Goal: Task Accomplishment & Management: Manage account settings

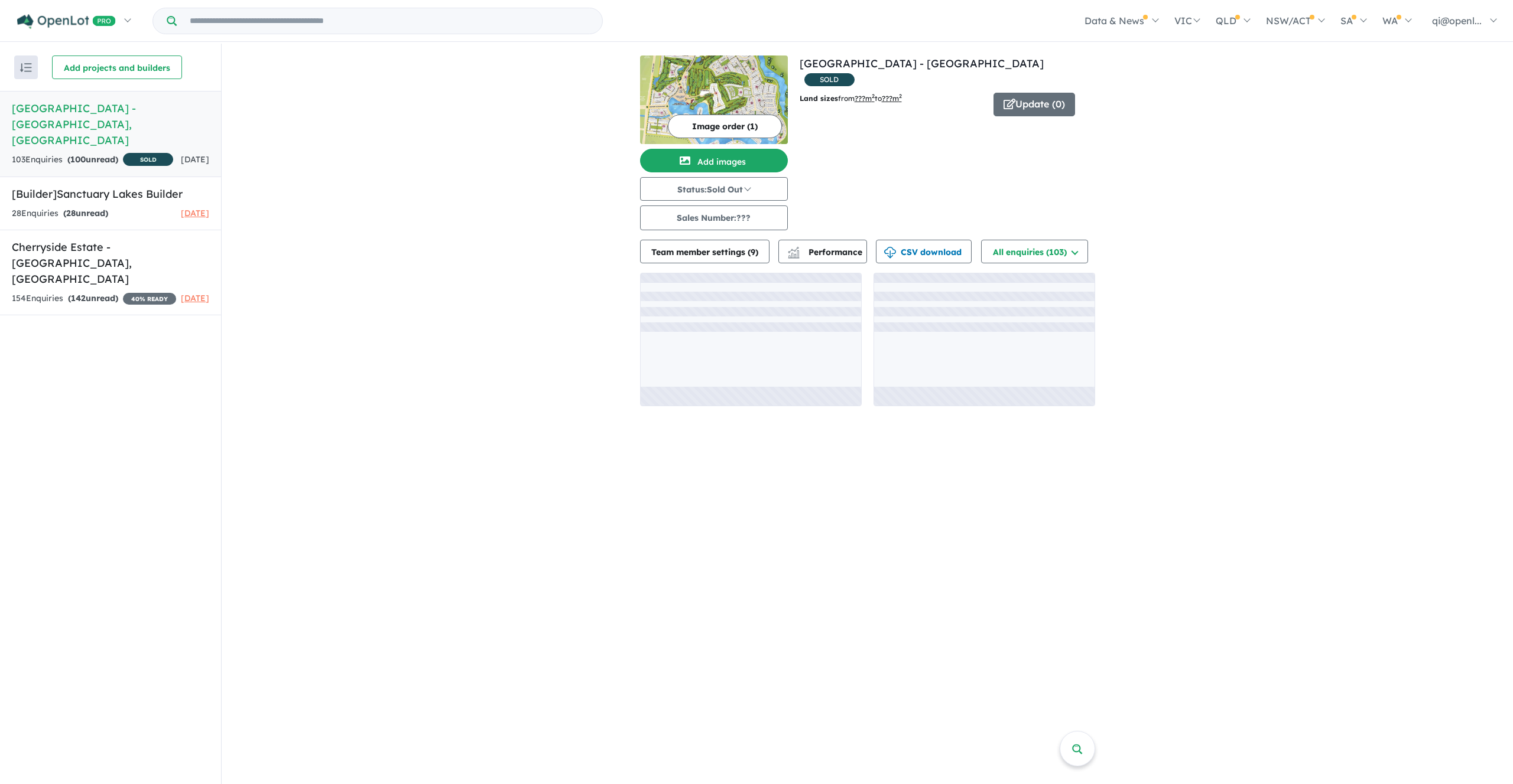
click at [1031, 101] on div "Land sizes from ??? m 2 to ???m 2 Update ( 0 )" at bounding box center [947, 111] width 295 height 37
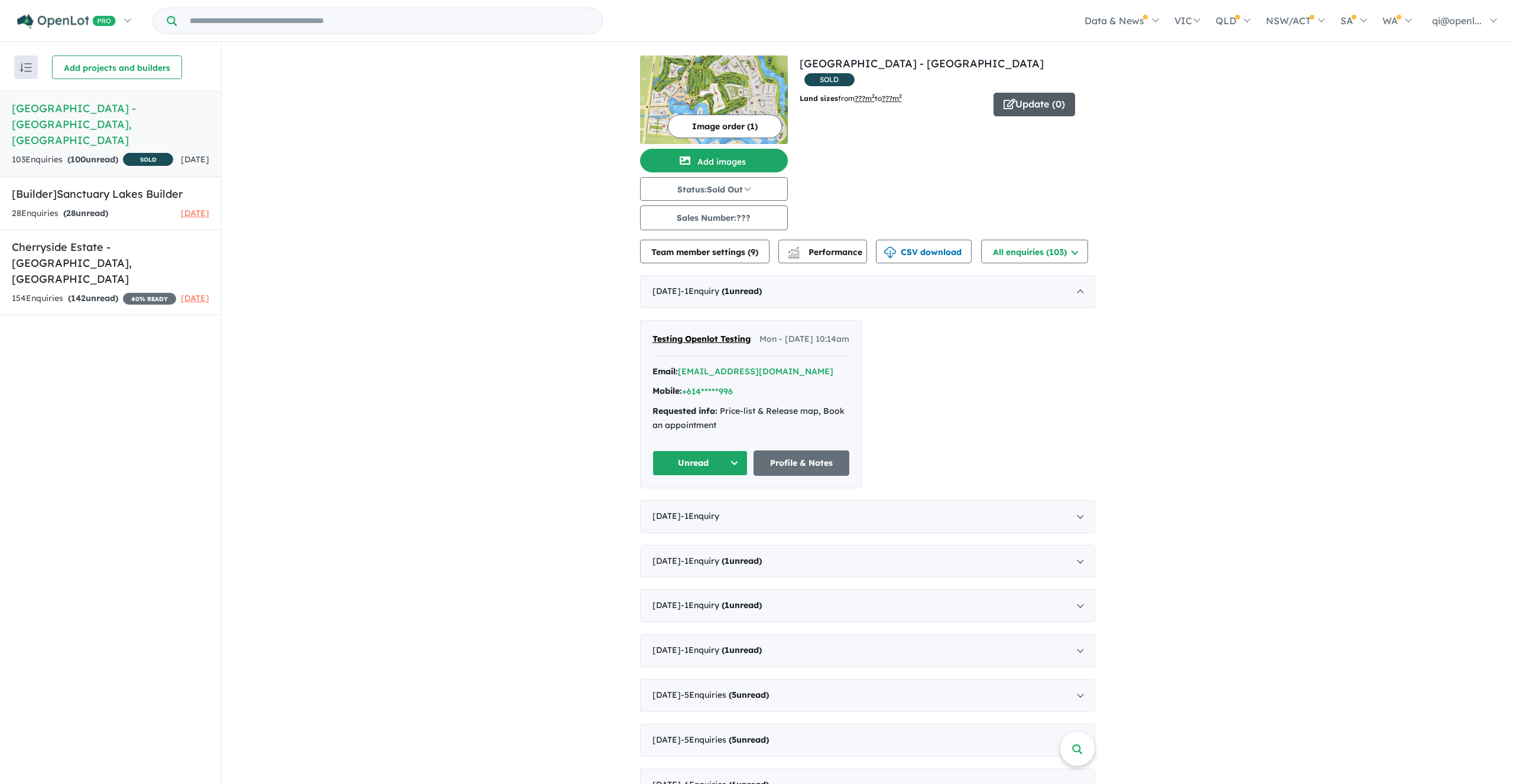
click at [1044, 92] on button "Update ( 0 )" at bounding box center [1034, 104] width 82 height 24
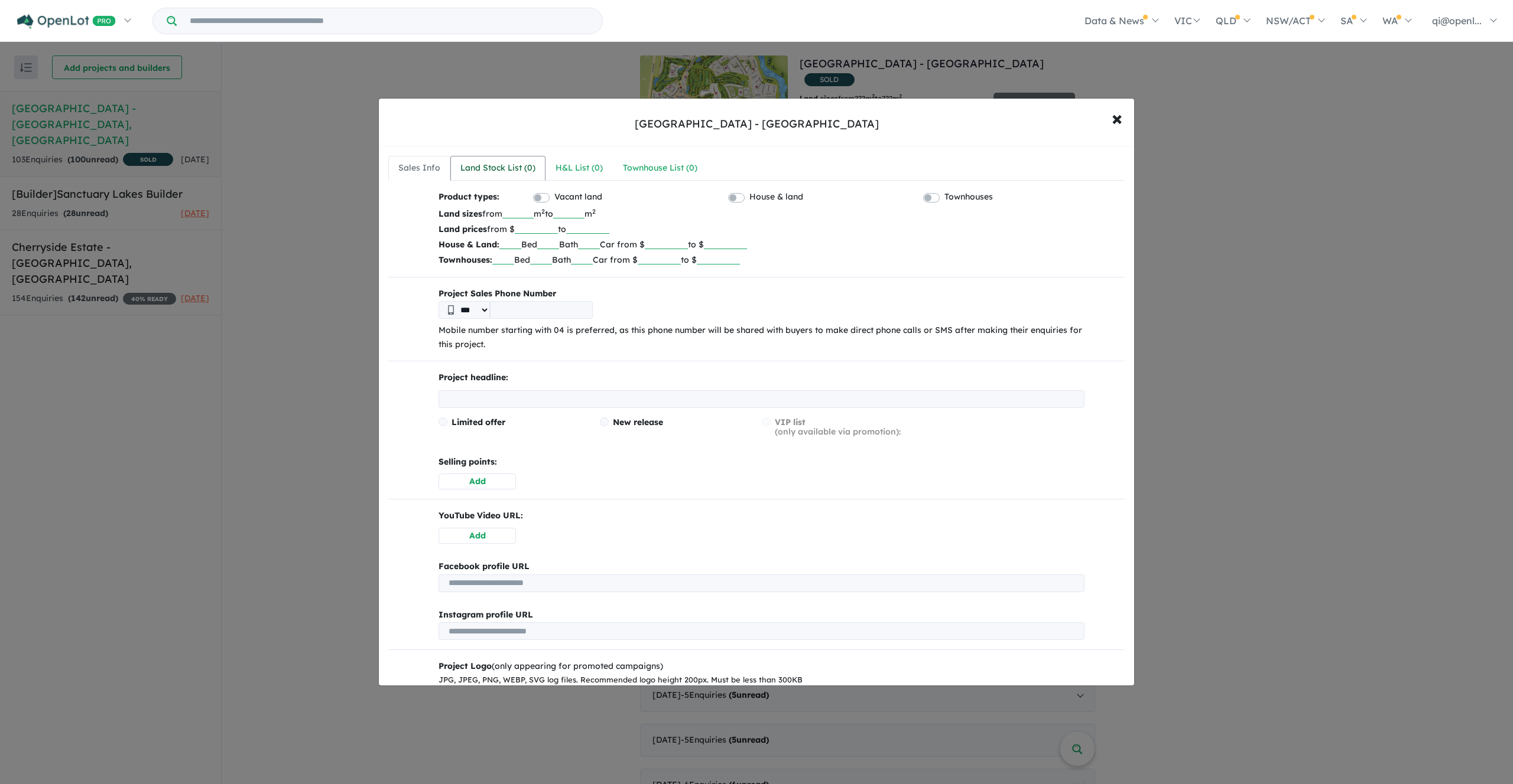
click at [511, 172] on div "Land Stock List ( 0 )" at bounding box center [498, 168] width 75 height 14
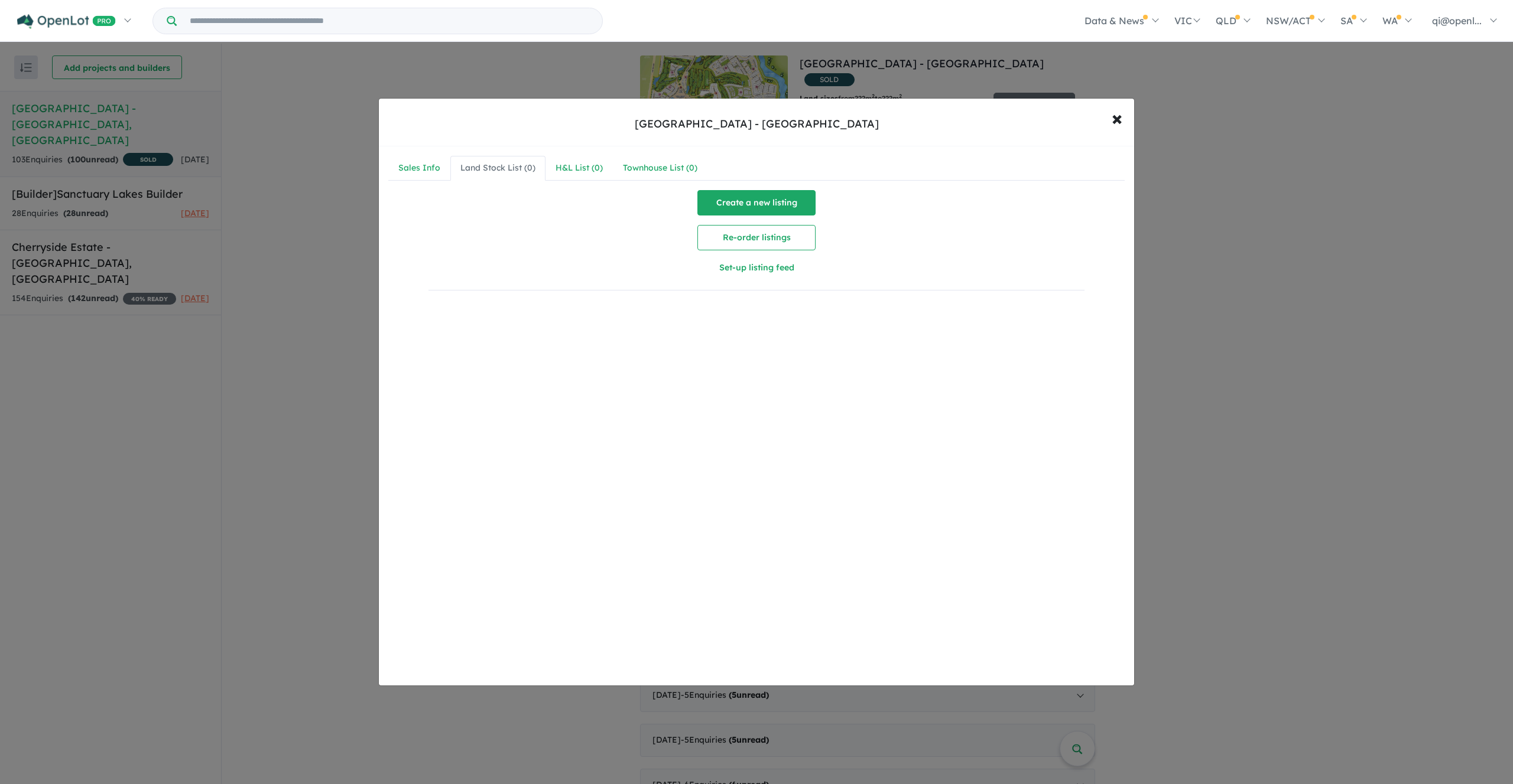
click at [722, 194] on button "Create a new listing" at bounding box center [756, 203] width 118 height 25
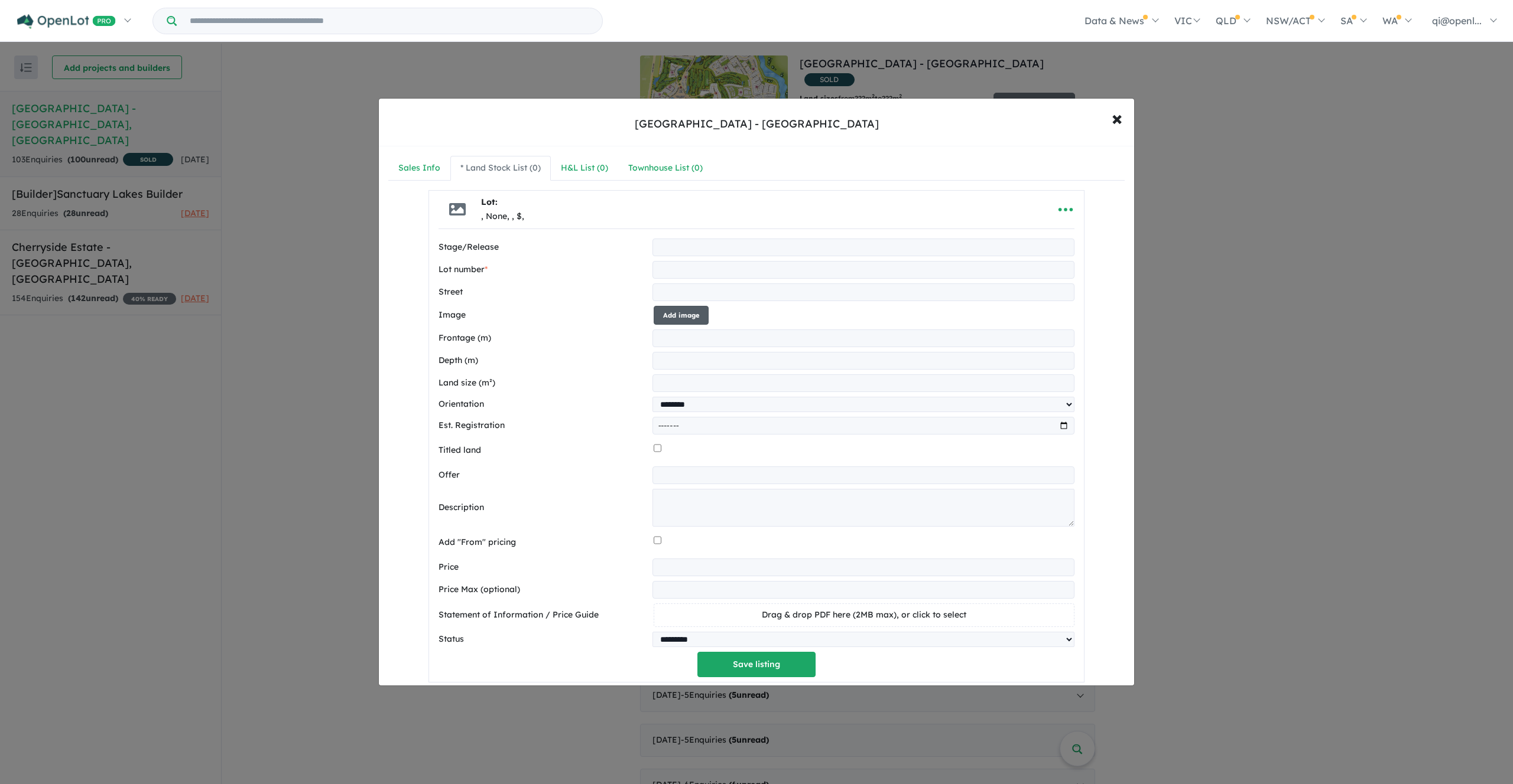
click at [695, 320] on button "Add image" at bounding box center [681, 316] width 55 height 20
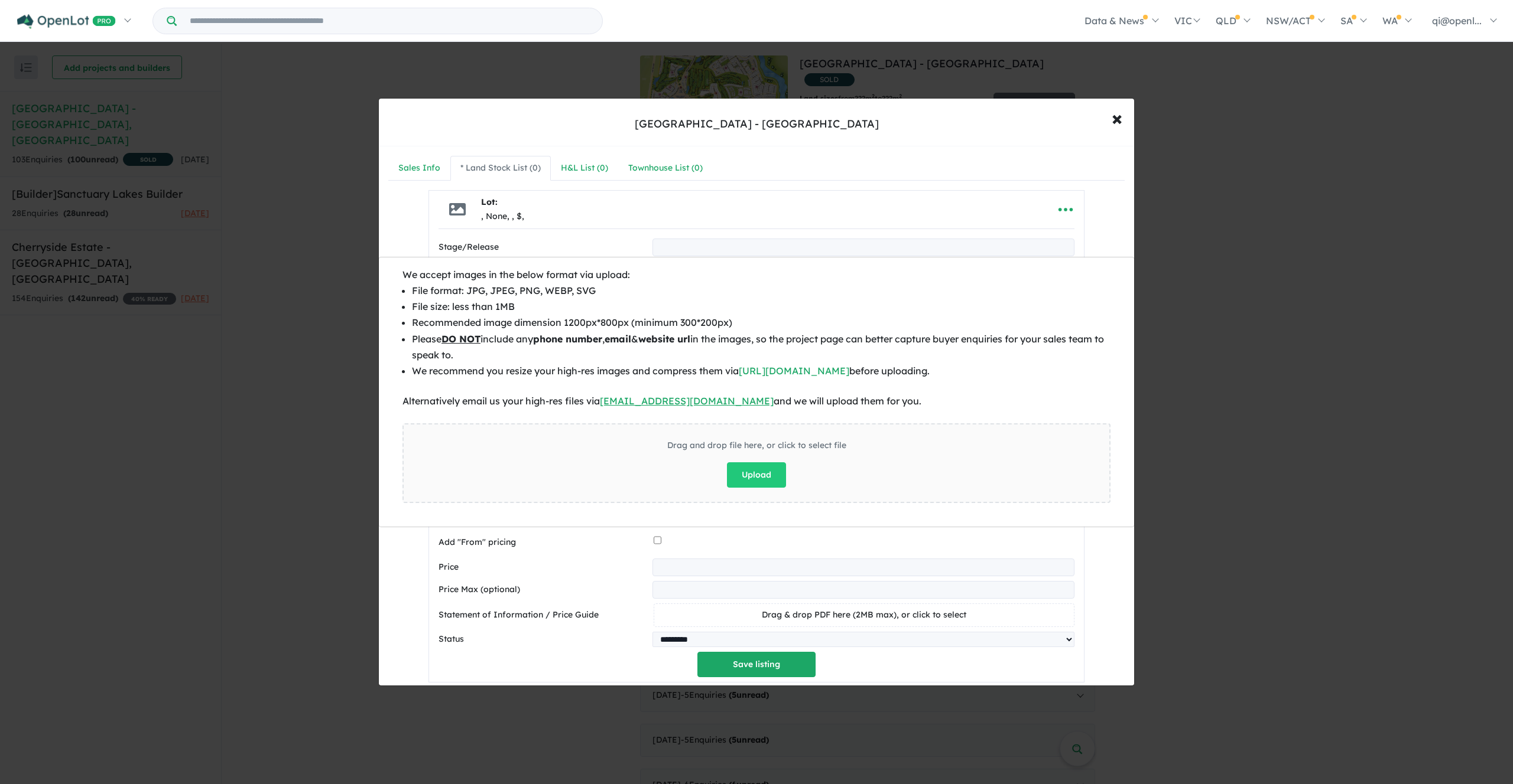
click at [933, 352] on li "Please DO NOT include any phone number , email & website url in the images, so …" at bounding box center [761, 347] width 699 height 32
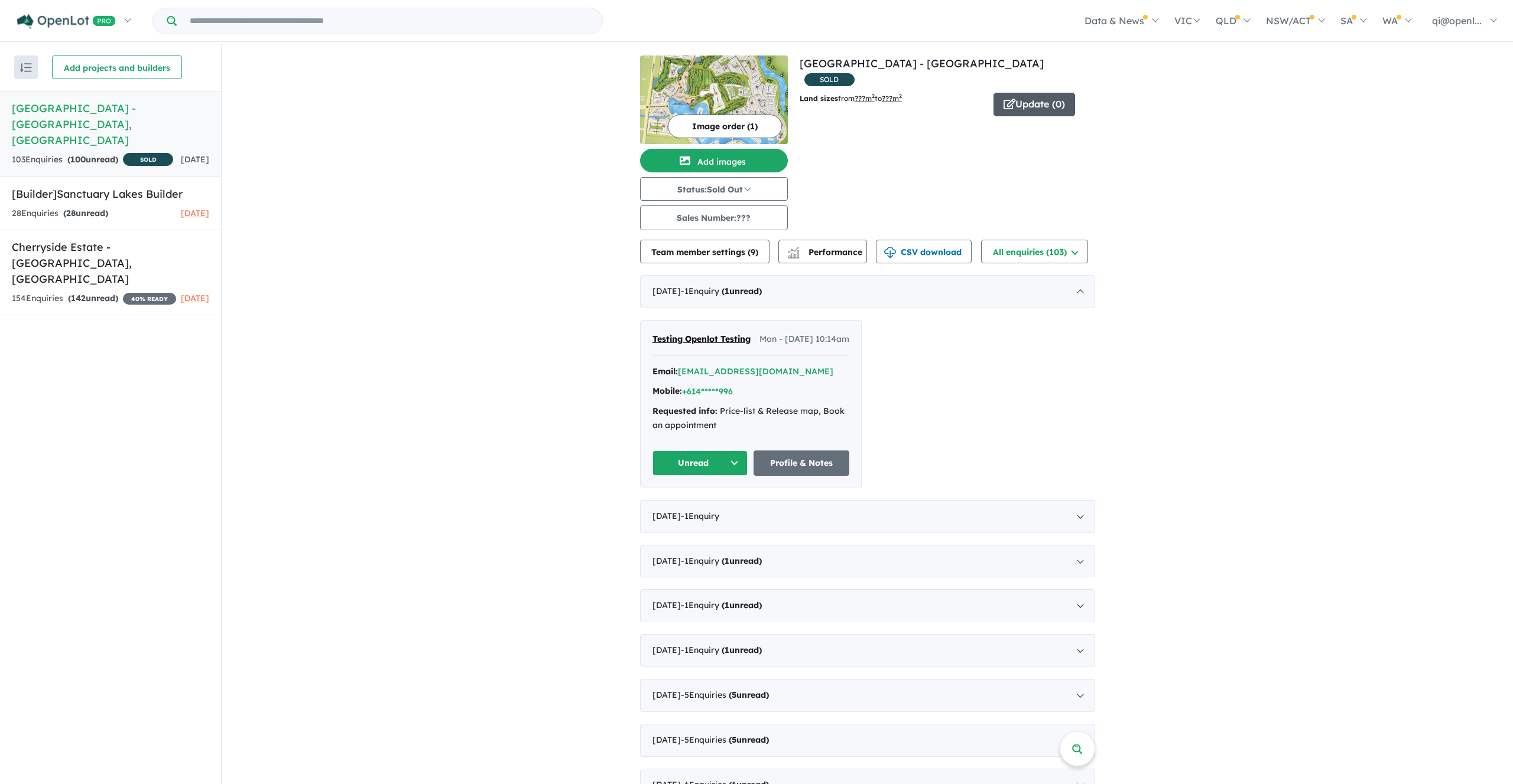
click at [1041, 92] on button "Update ( 0 )" at bounding box center [1034, 104] width 82 height 24
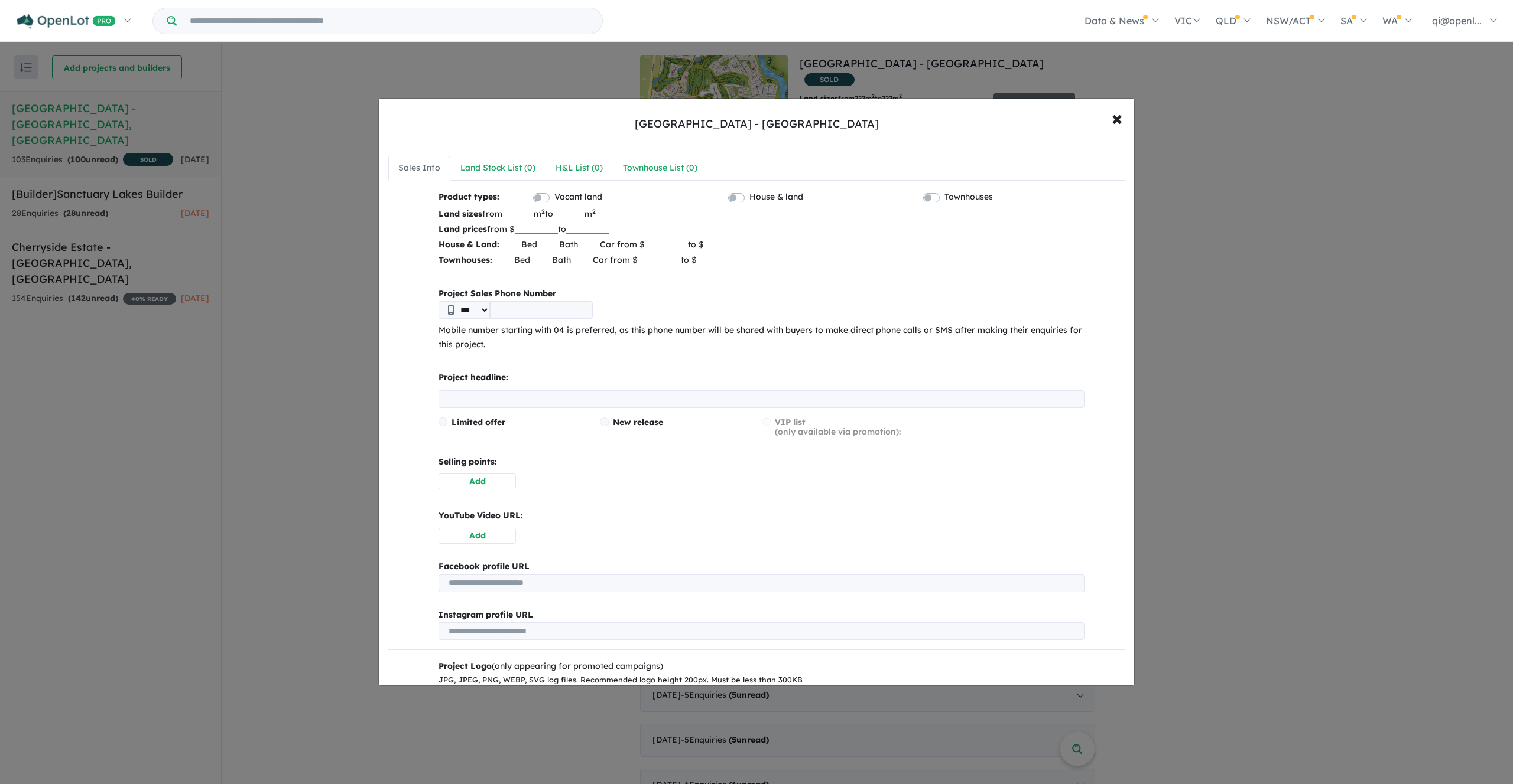
scroll to position [189, 0]
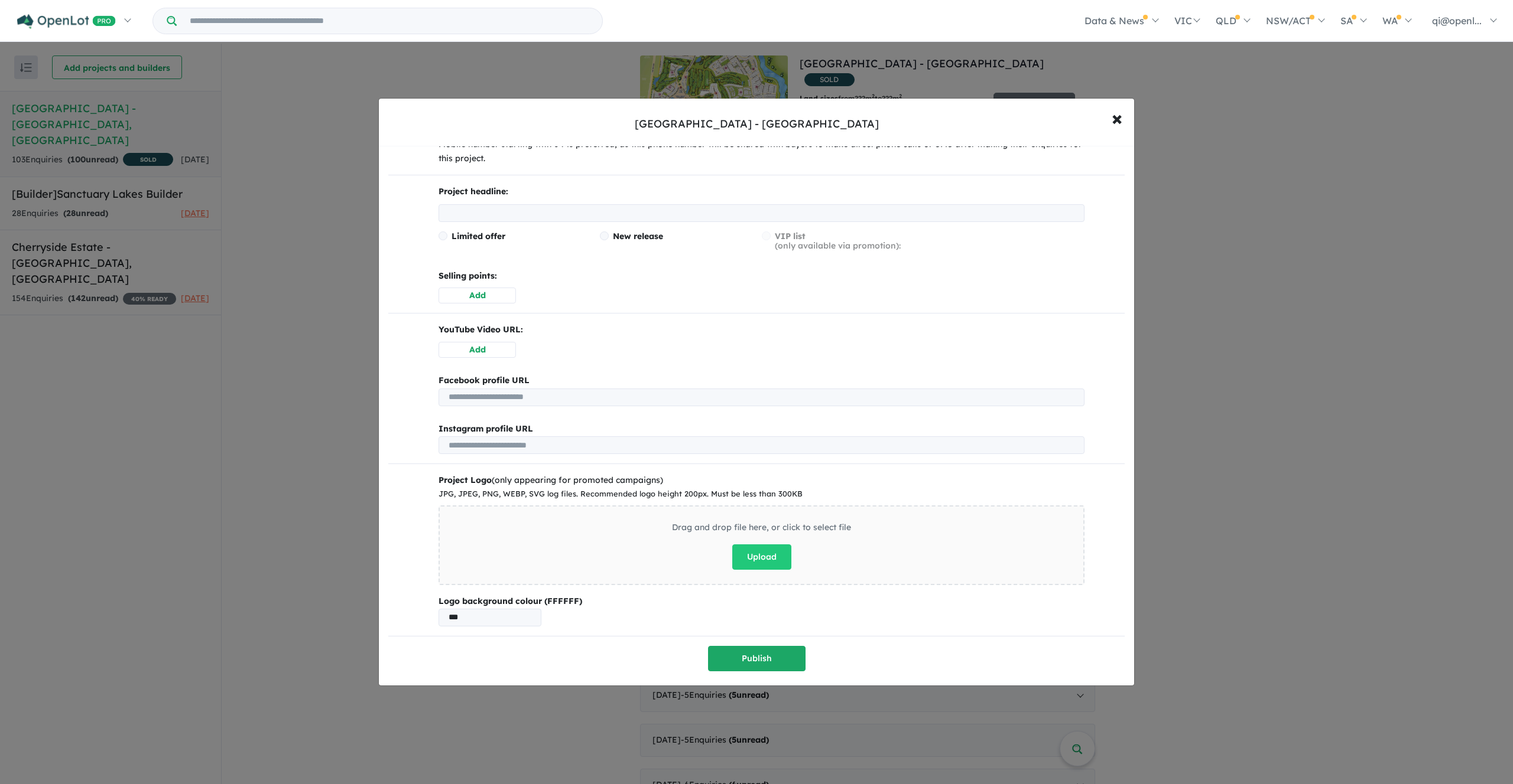
click at [594, 426] on div "Instagram profile URL" at bounding box center [761, 429] width 646 height 14
click at [594, 437] on input "url" at bounding box center [761, 445] width 646 height 18
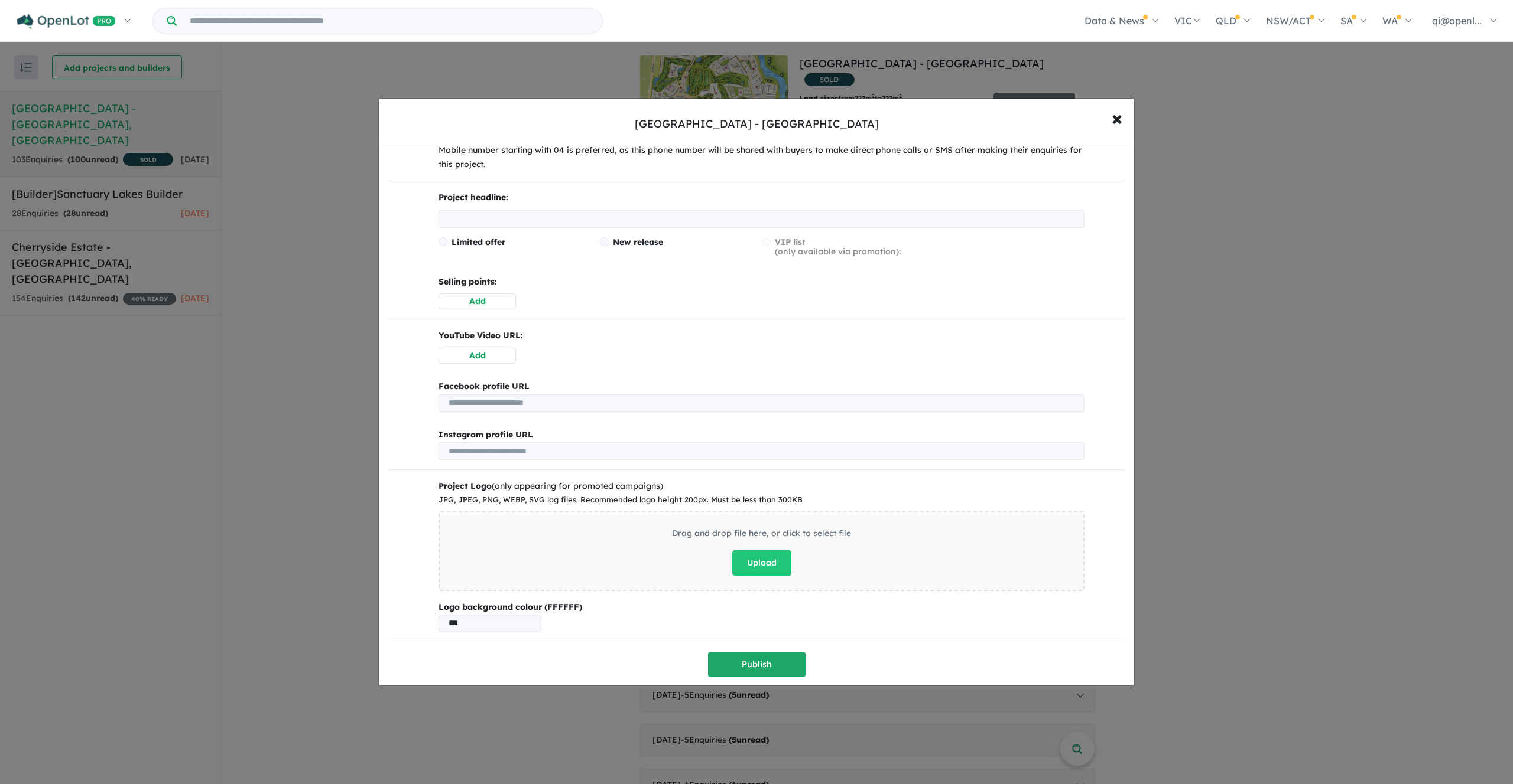
click at [591, 429] on div "Instagram profile URL" at bounding box center [761, 435] width 646 height 14
click at [500, 373] on div "Product types: Vacant land House & land Townhouses Land sizes from m 2 to m 2 L…" at bounding box center [756, 344] width 736 height 668
drag, startPoint x: 563, startPoint y: 365, endPoint x: 569, endPoint y: 441, distance: 76.2
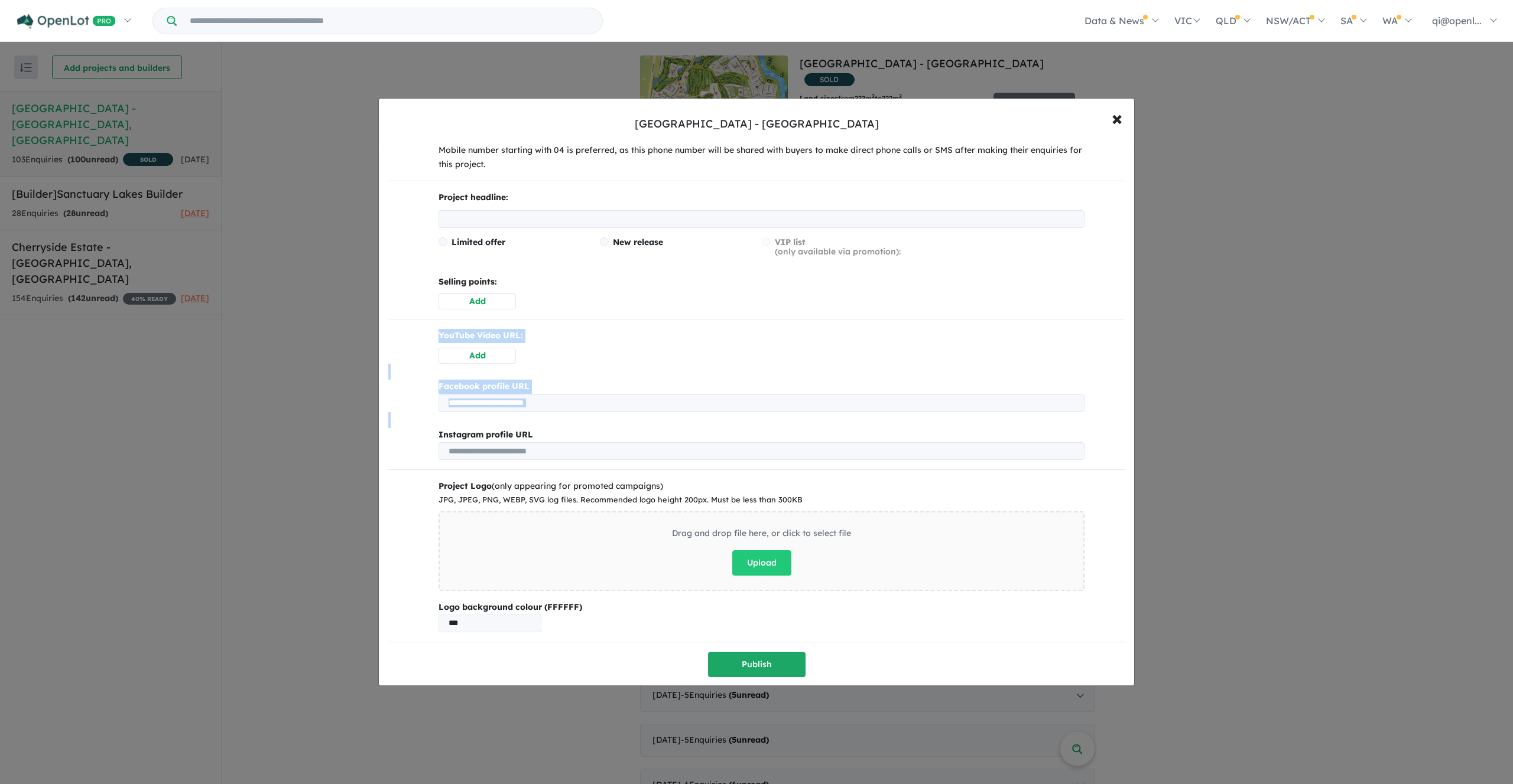
click at [569, 441] on div "Product types: Vacant land House & land Townhouses Land sizes from m 2 to m 2 L…" at bounding box center [756, 344] width 736 height 668
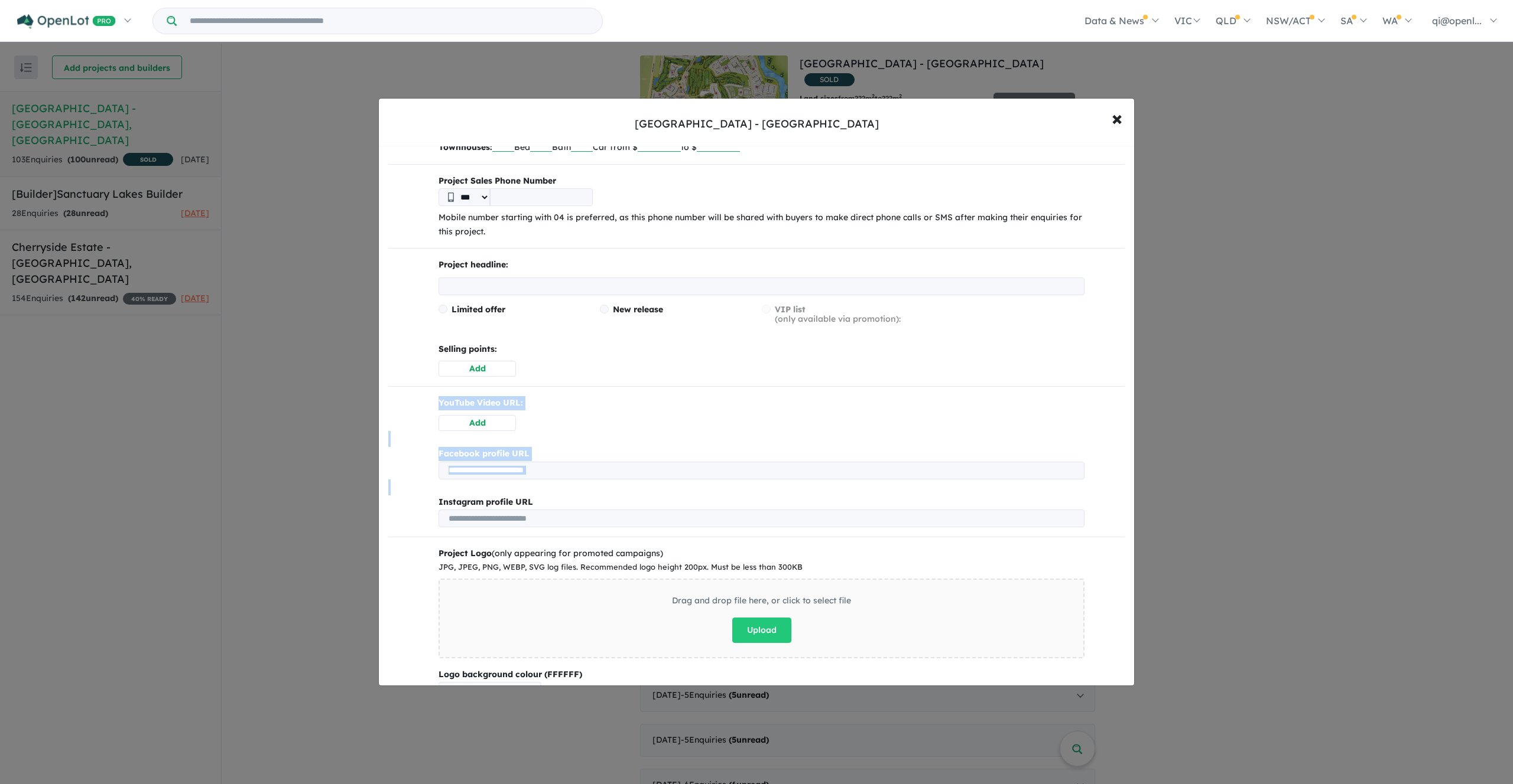
scroll to position [189, 0]
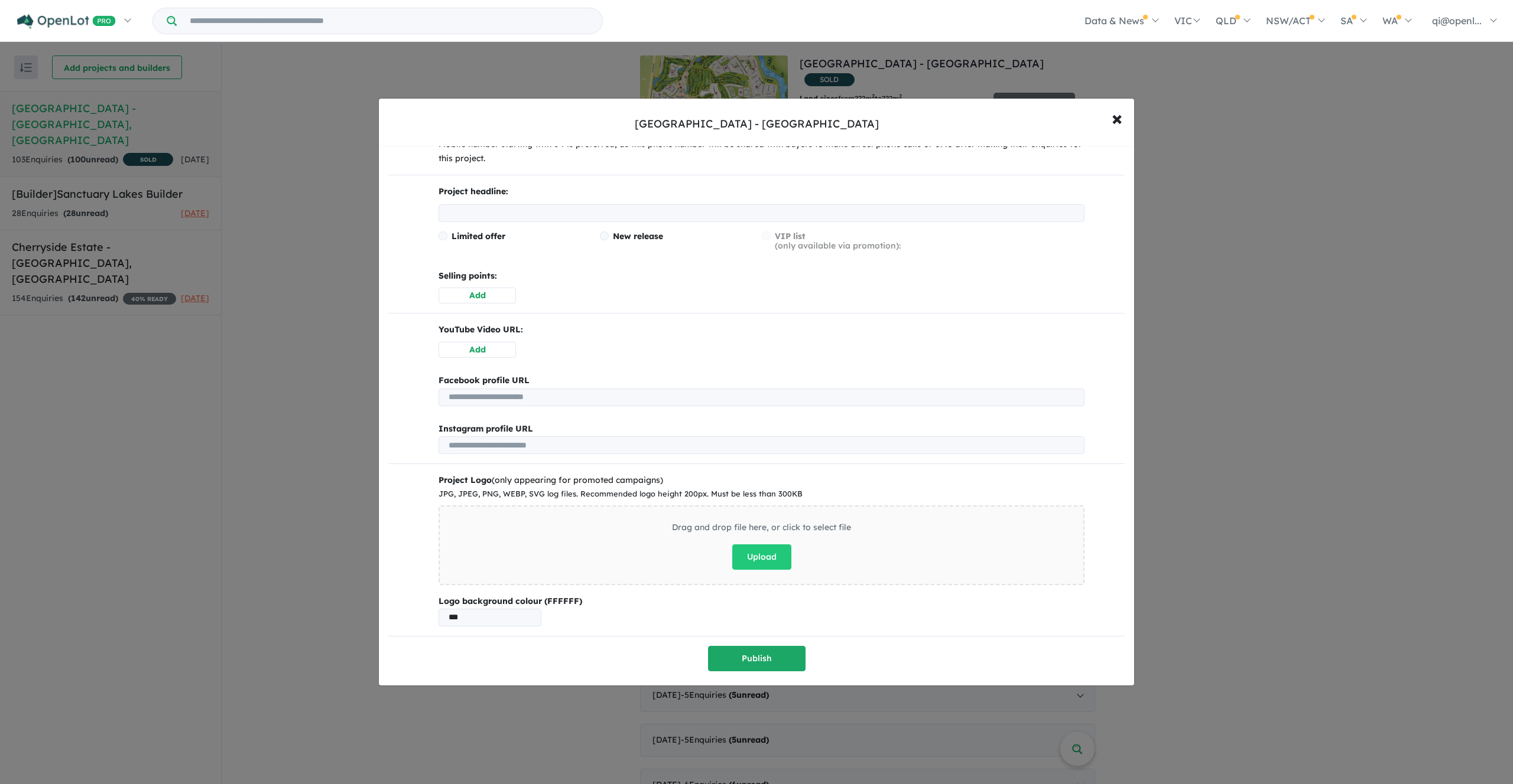
click at [567, 392] on input "url" at bounding box center [761, 398] width 646 height 18
click at [498, 343] on button "Add" at bounding box center [477, 350] width 78 height 16
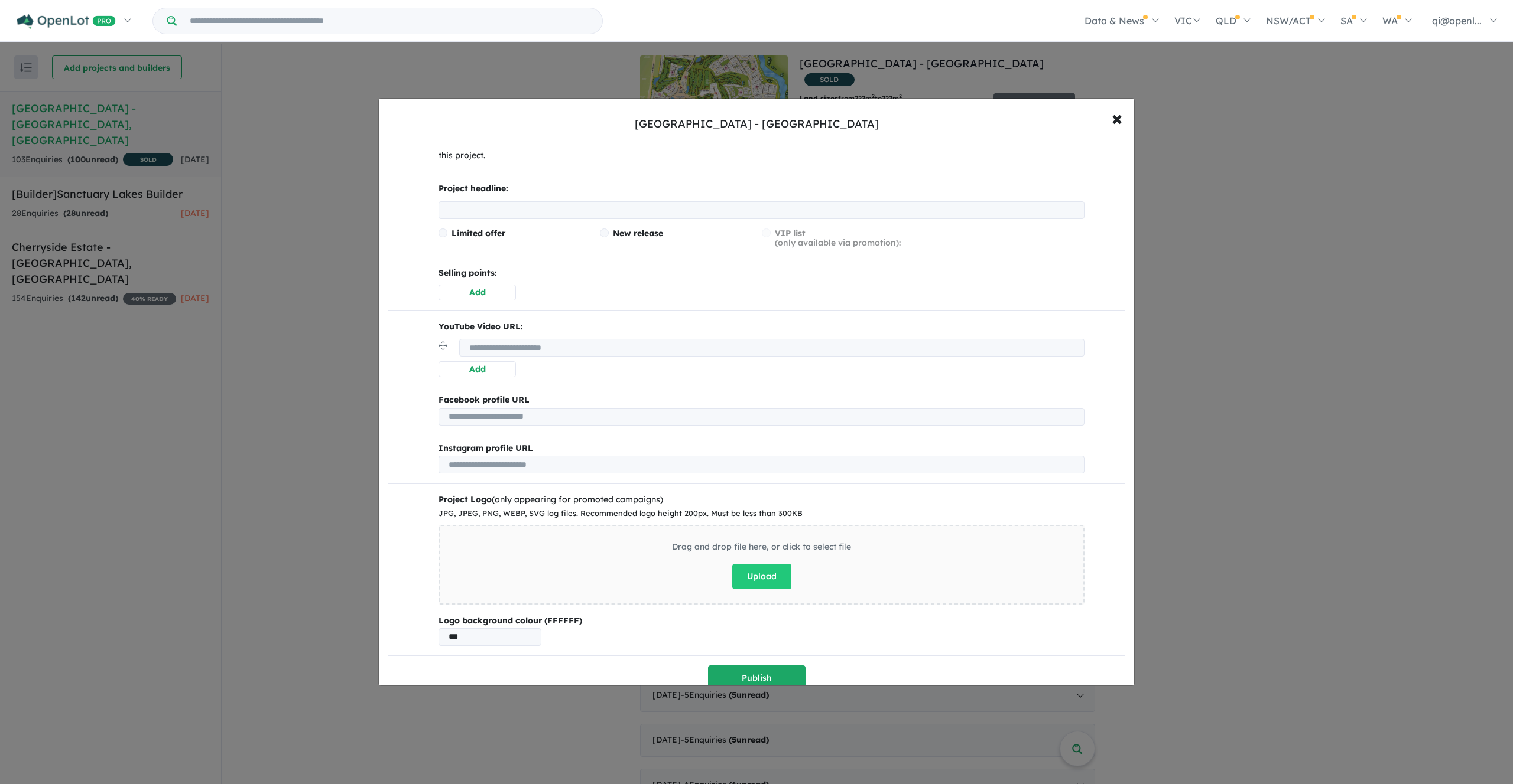
click at [495, 374] on button "Add" at bounding box center [477, 369] width 78 height 16
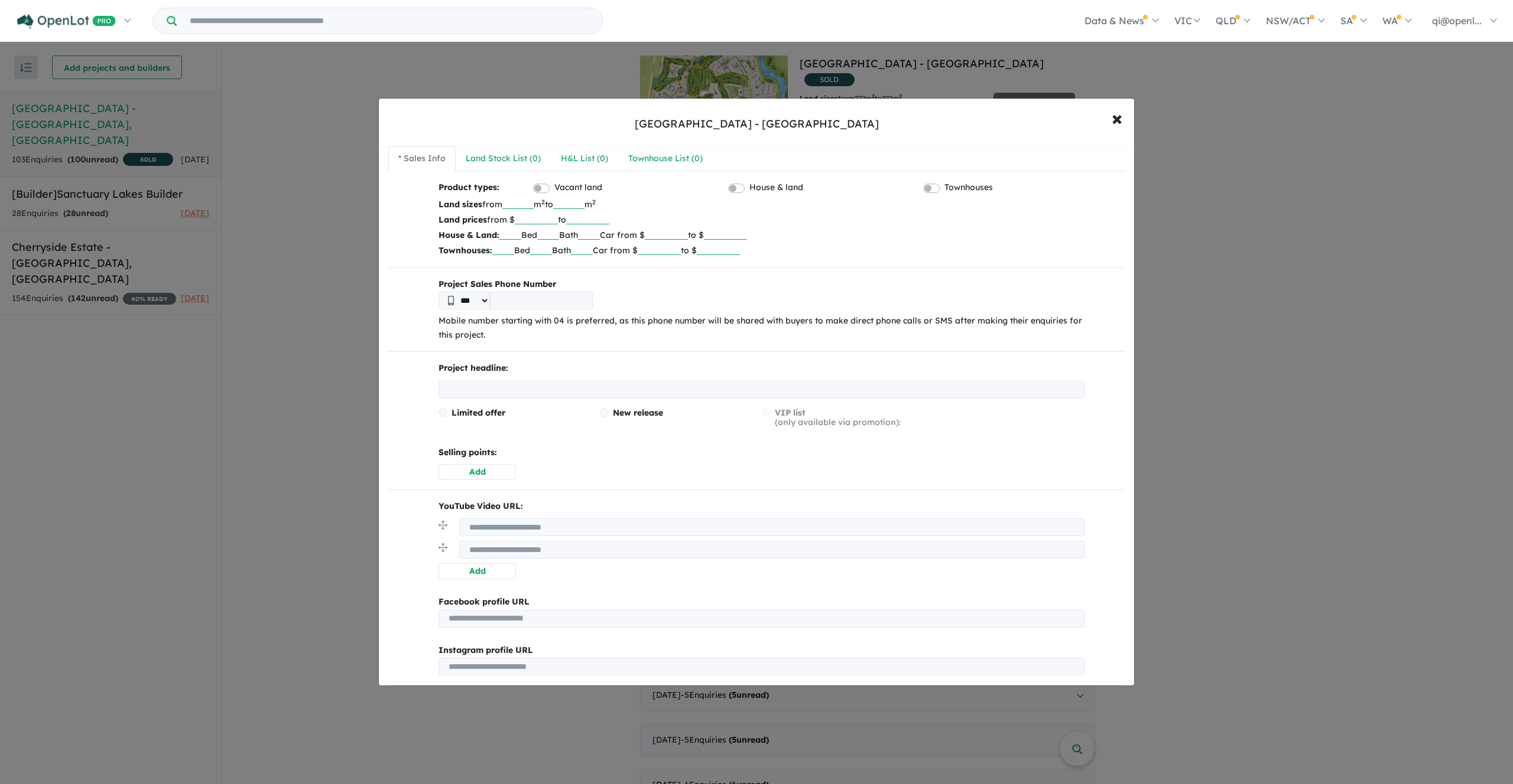
scroll to position [0, 0]
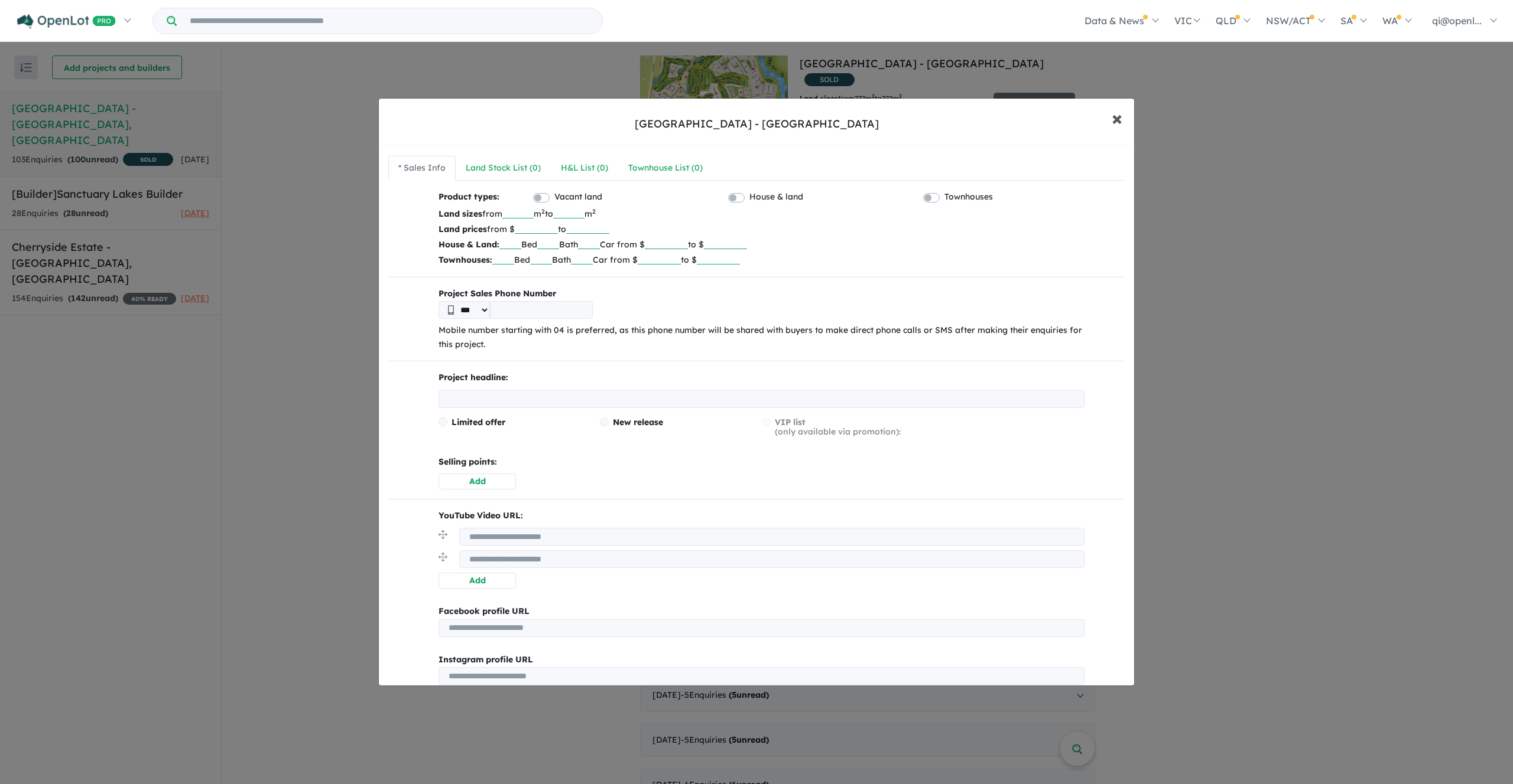
click at [1122, 116] on span "×" at bounding box center [1117, 118] width 11 height 25
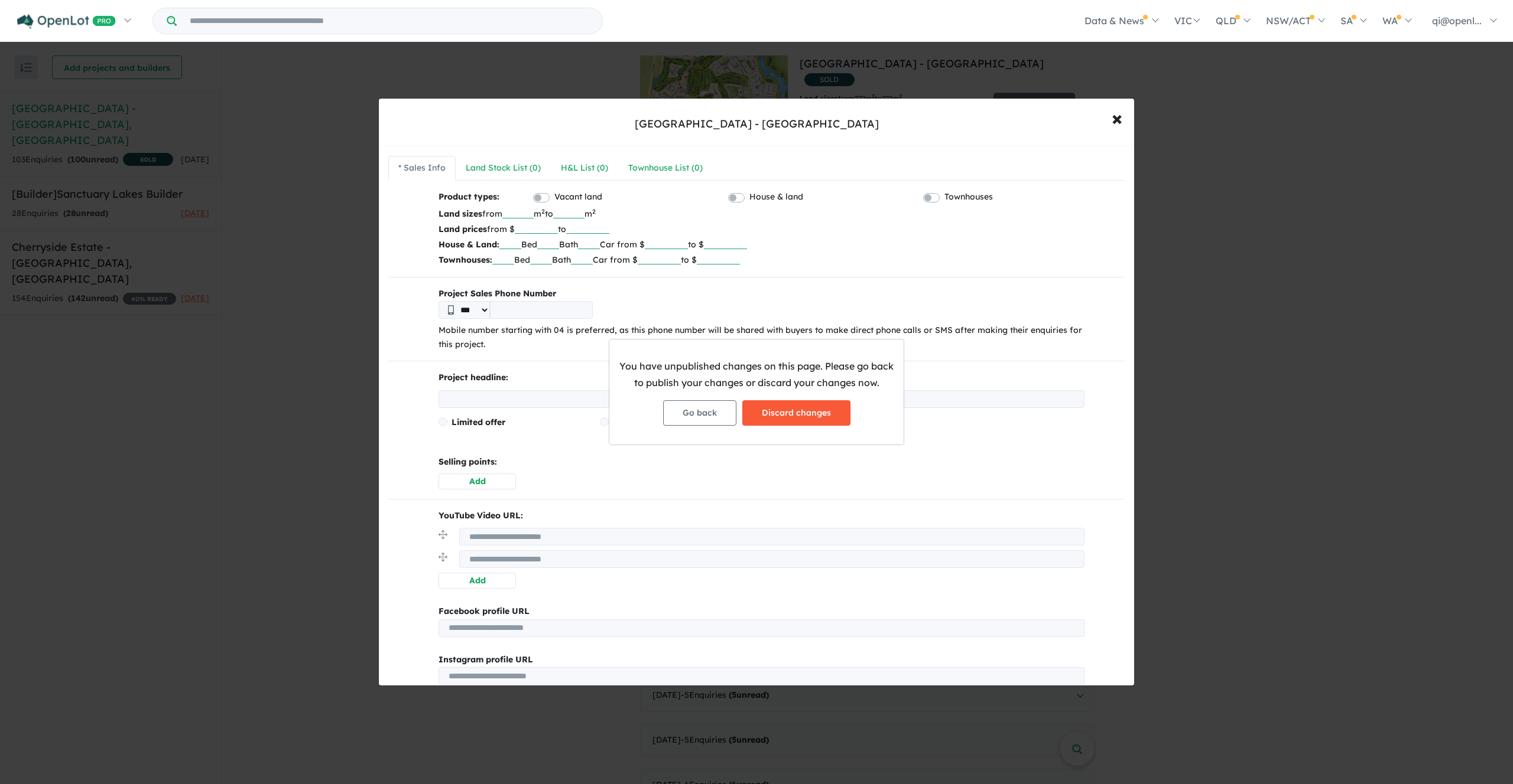
click at [822, 411] on button "Discard changes" at bounding box center [796, 413] width 108 height 25
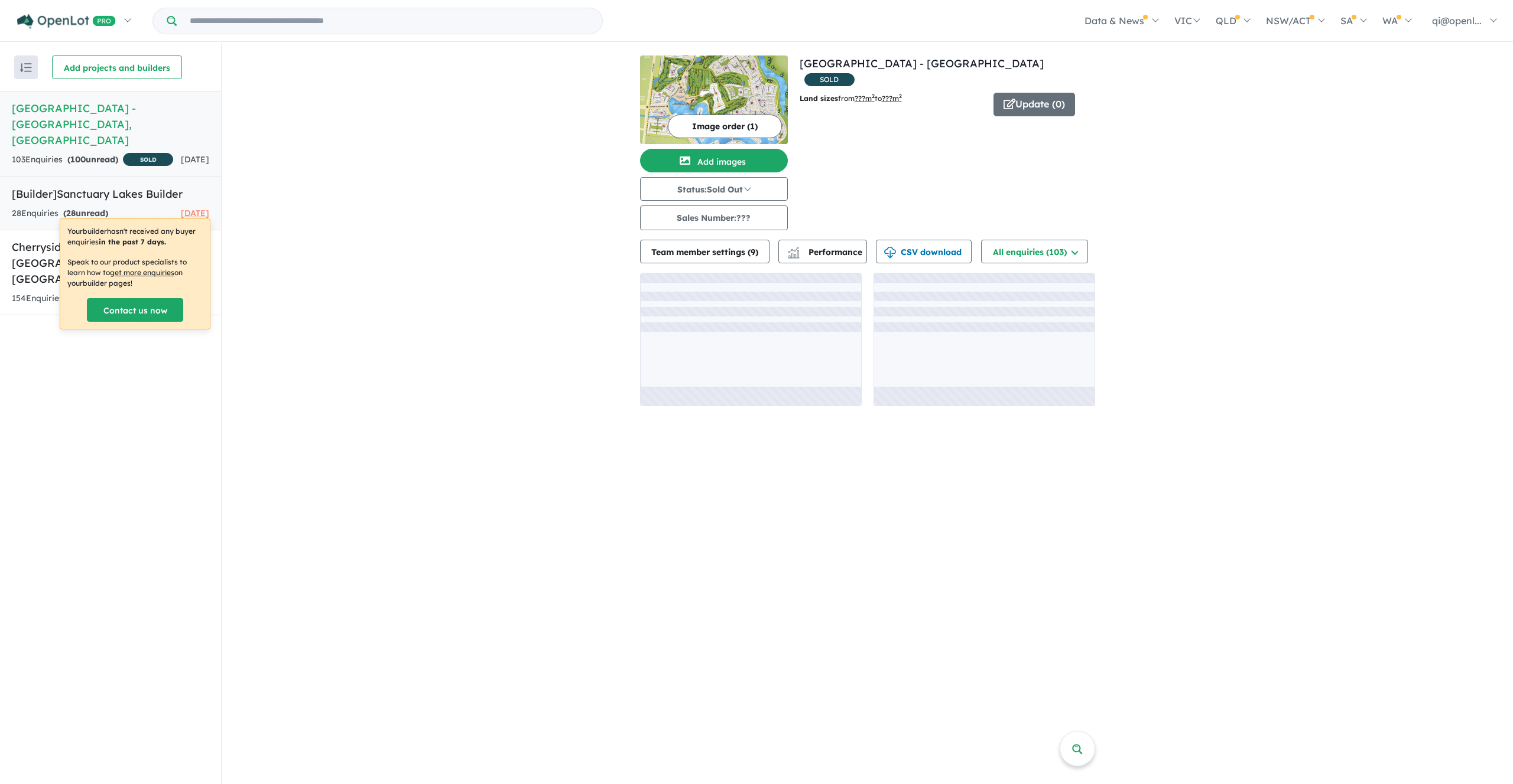
click at [130, 191] on h5 "[Builder] Sanctuary Lakes Builder" at bounding box center [110, 194] width 197 height 16
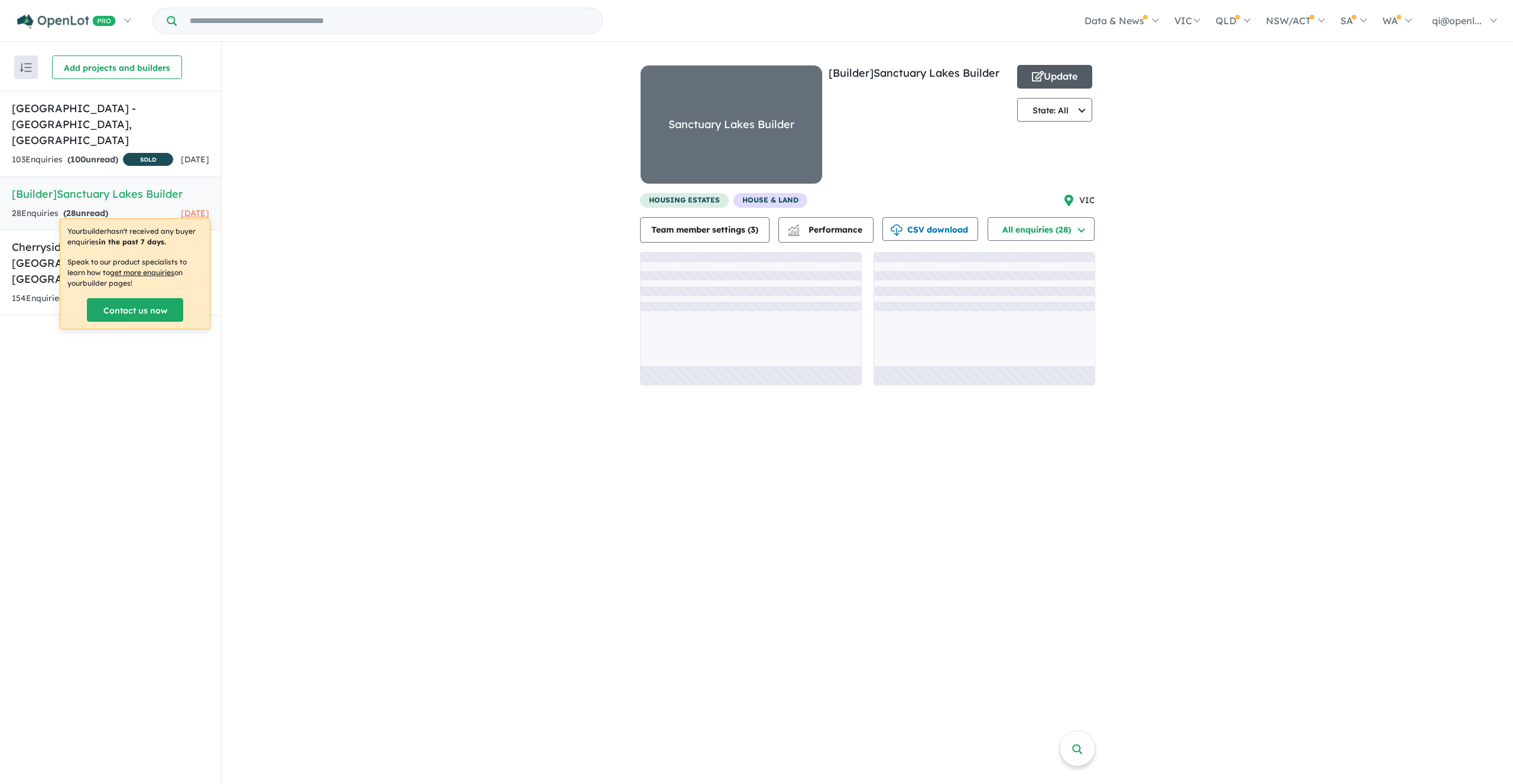
click at [1054, 79] on button "Update" at bounding box center [1054, 77] width 76 height 24
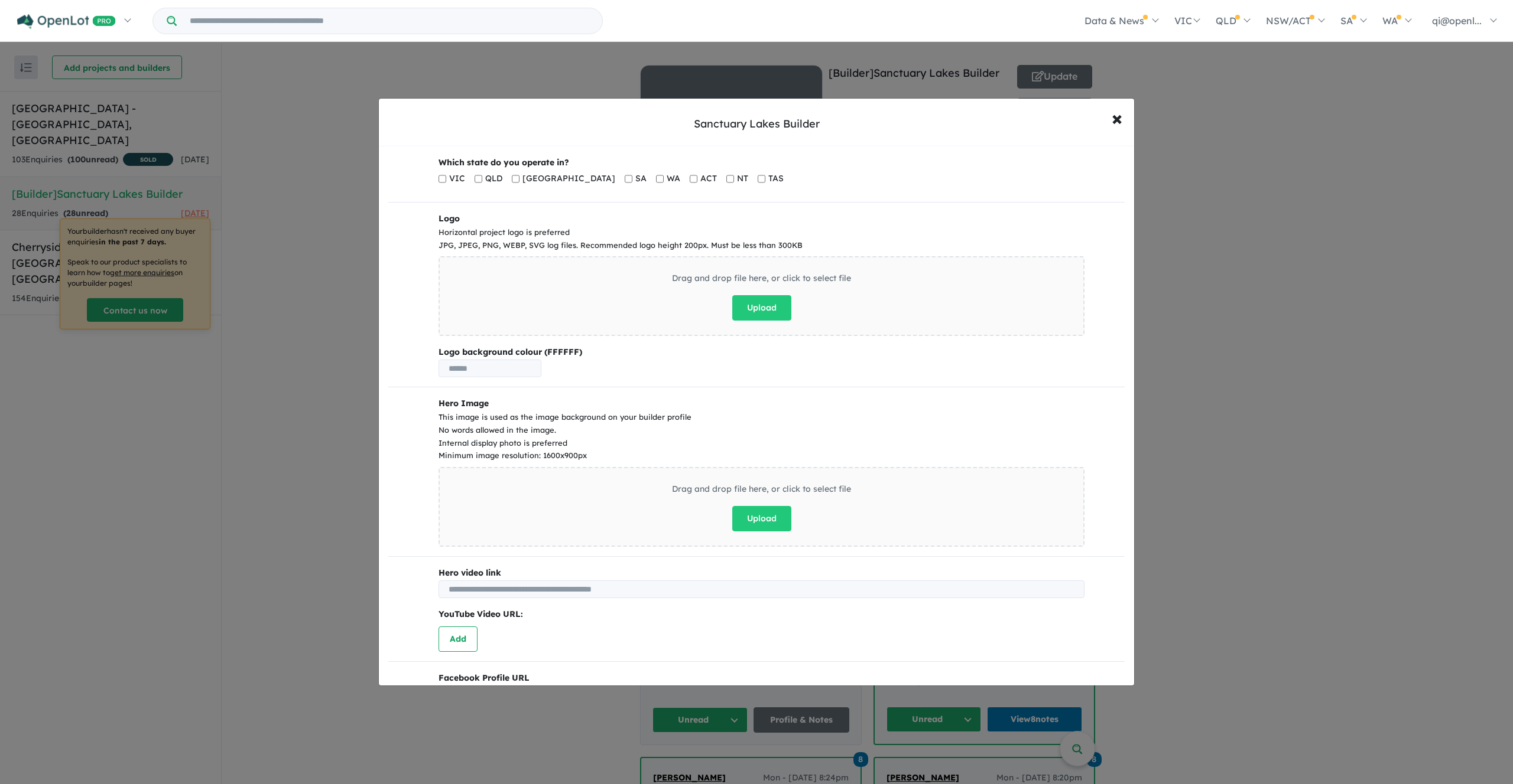
scroll to position [271, 0]
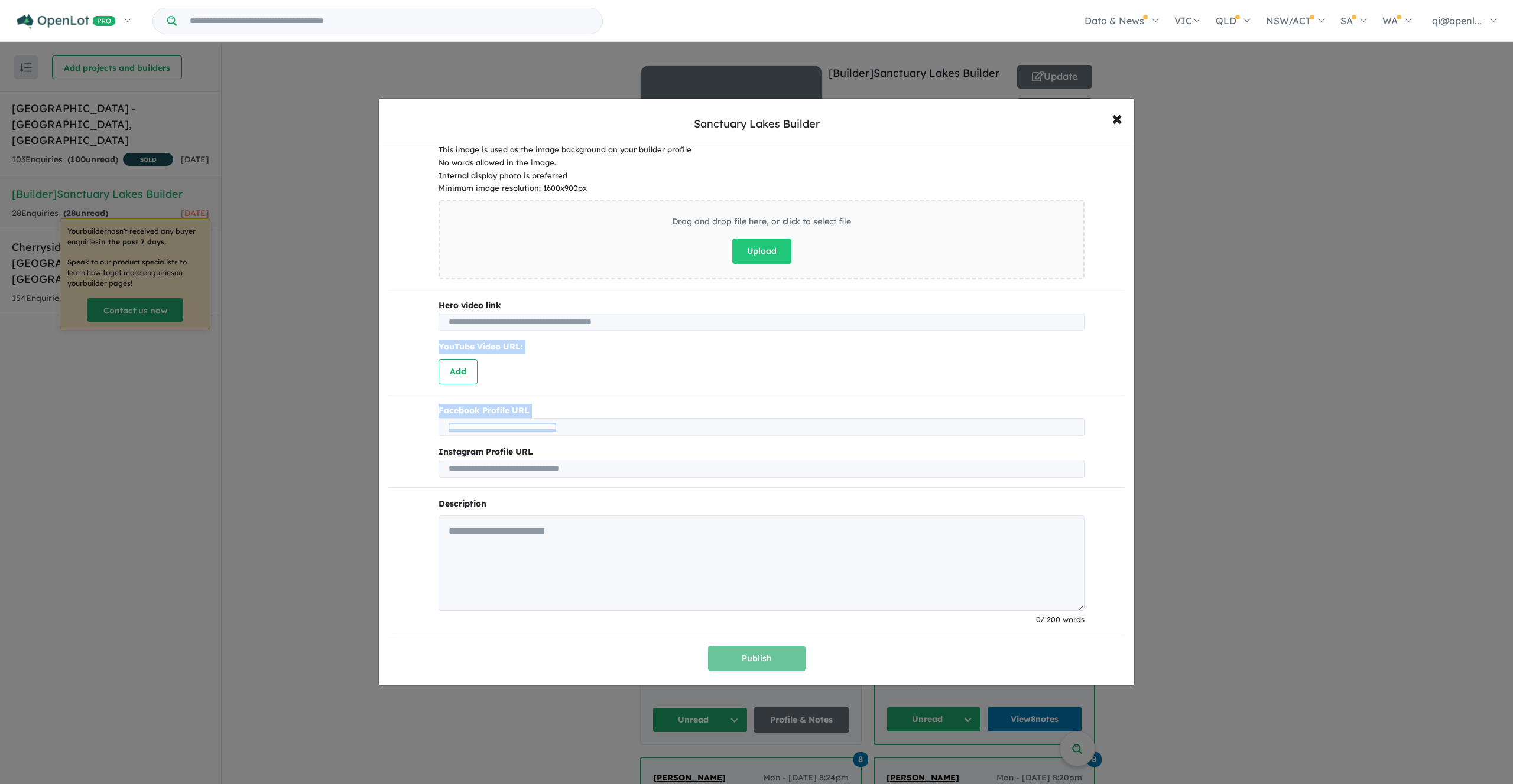
drag, startPoint x: 524, startPoint y: 381, endPoint x: 652, endPoint y: 470, distance: 155.9
click at [652, 469] on div "Which state do you operate in? VIC QLD [GEOGRAPHIC_DATA] SA [GEOGRAPHIC_DATA] A…" at bounding box center [756, 282] width 755 height 806
click at [651, 460] on input "text" at bounding box center [761, 469] width 646 height 18
click at [1126, 115] on button "× Close" at bounding box center [1116, 118] width 34 height 32
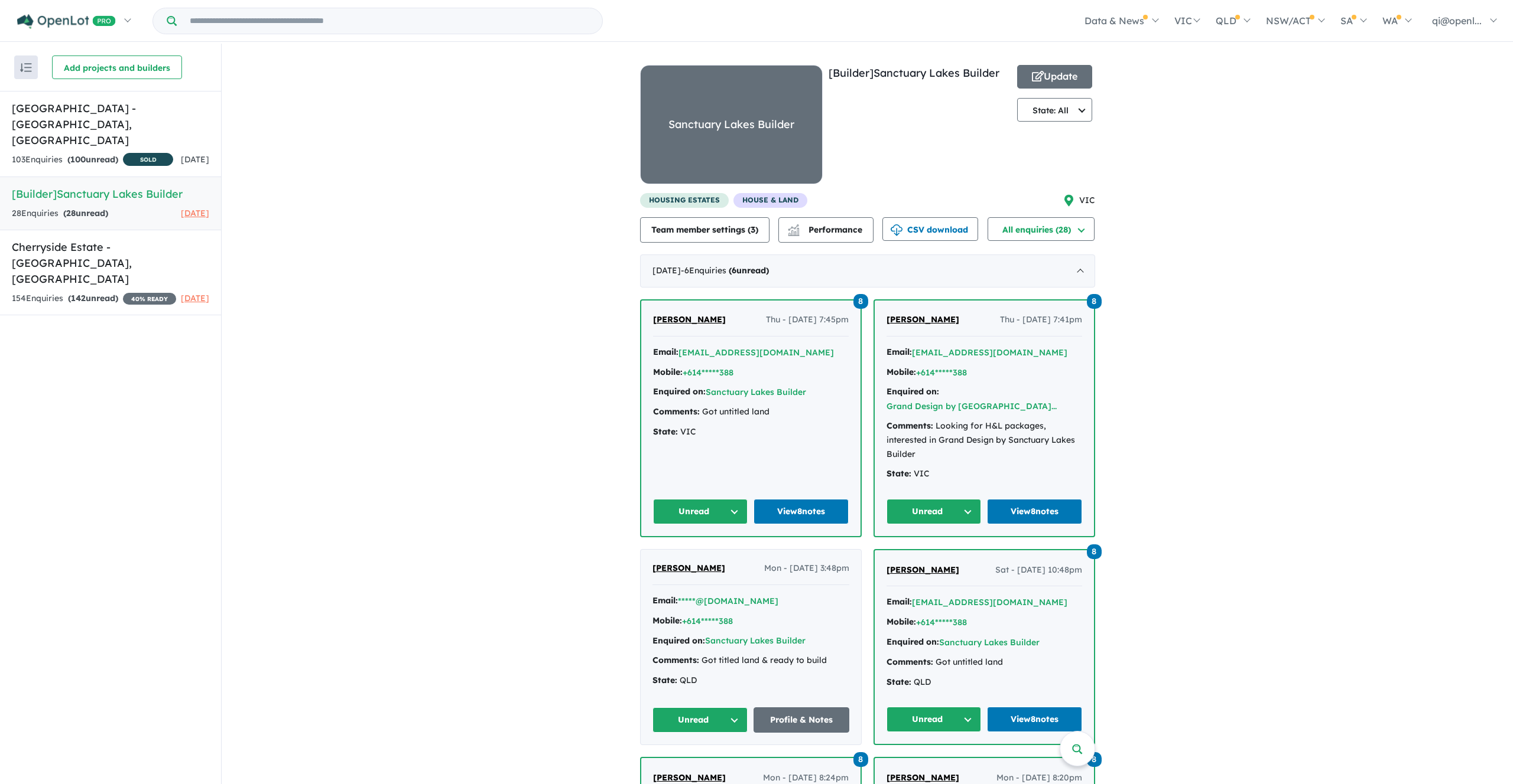
click at [384, 222] on div "View all builders in your account 28 Enquir ies ( 28 unread) [DATE] [Builder] S…" at bounding box center [867, 645] width 1291 height 1204
click at [344, 233] on div "View all builders in your account 28 Enquir ies ( 28 unread) [DATE] [Builder] S…" at bounding box center [867, 645] width 1291 height 1204
